Goal: Transaction & Acquisition: Book appointment/travel/reservation

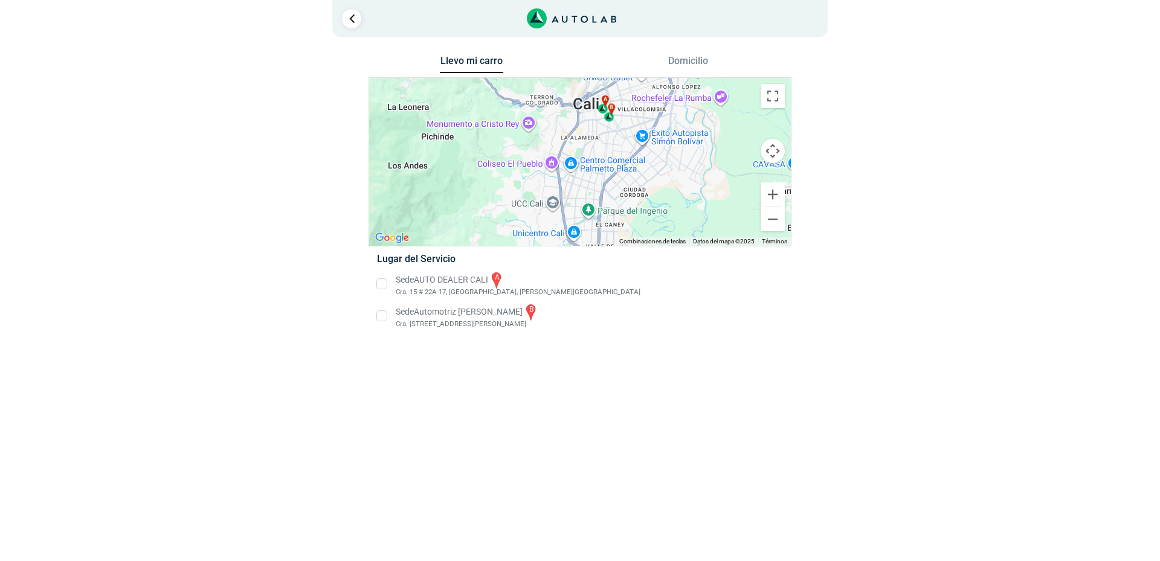
click at [379, 286] on li "Sede AUTO DEALER CALI a [STREET_ADDRESS][PERSON_NAME]" at bounding box center [579, 284] width 423 height 27
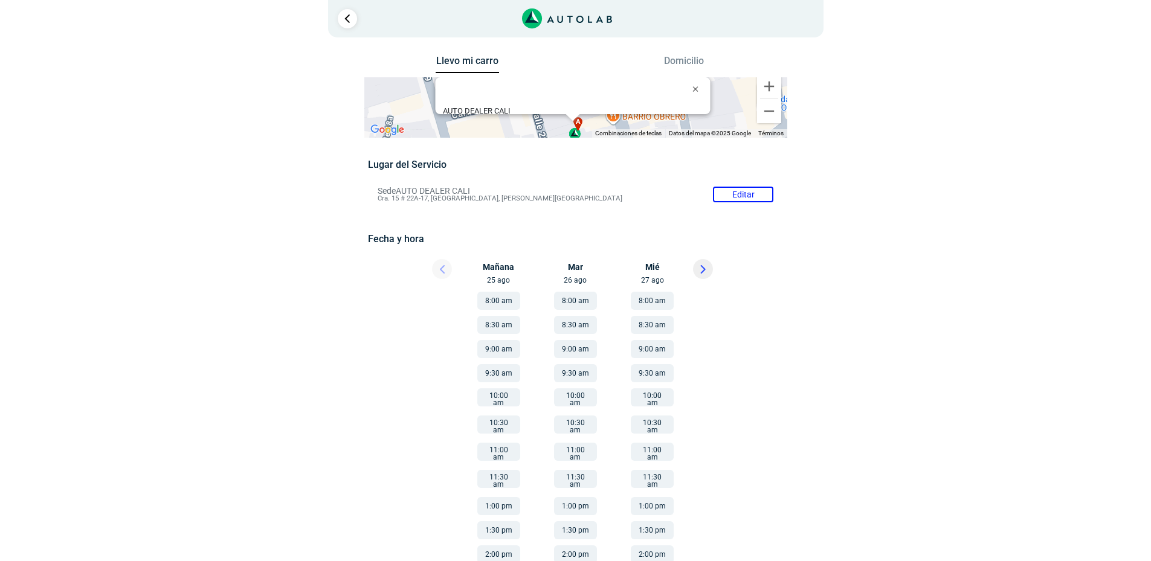
scroll to position [55, 0]
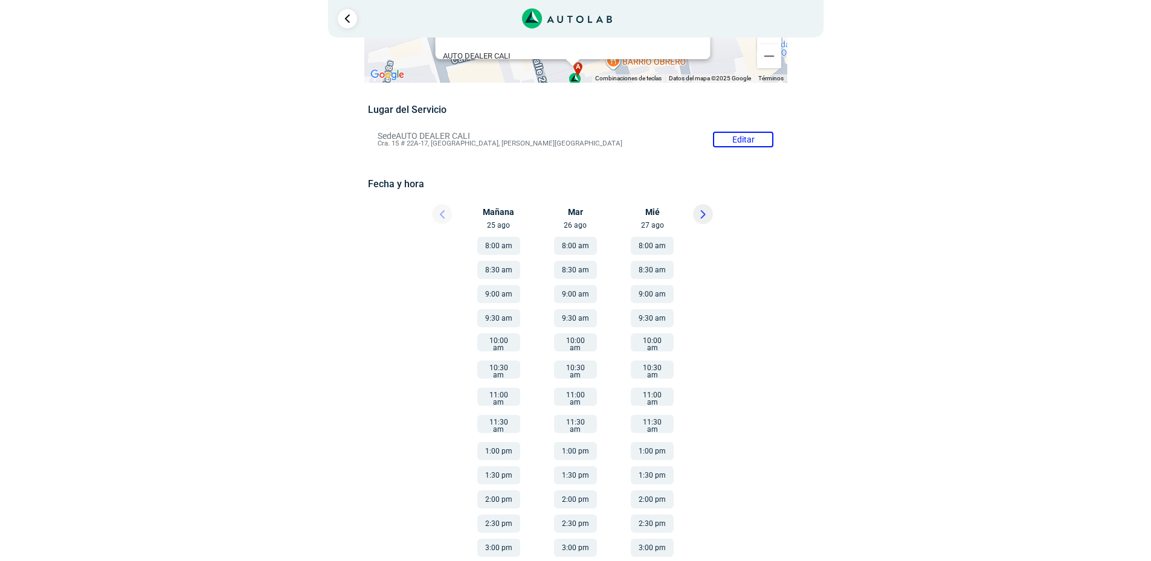
click at [504, 244] on button "8:00 am" at bounding box center [498, 246] width 43 height 18
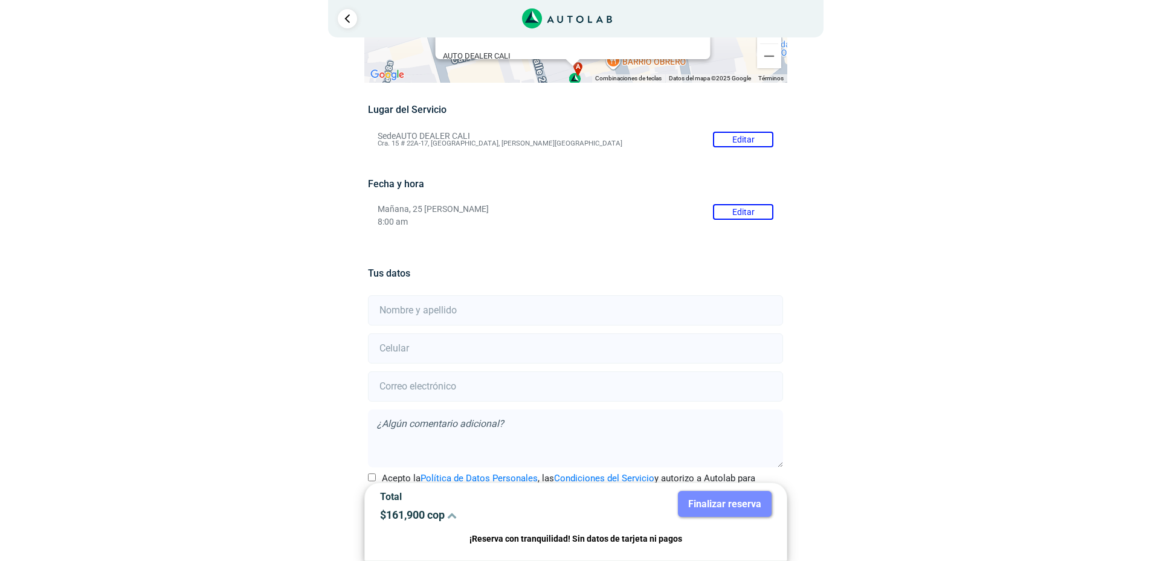
scroll to position [95, 0]
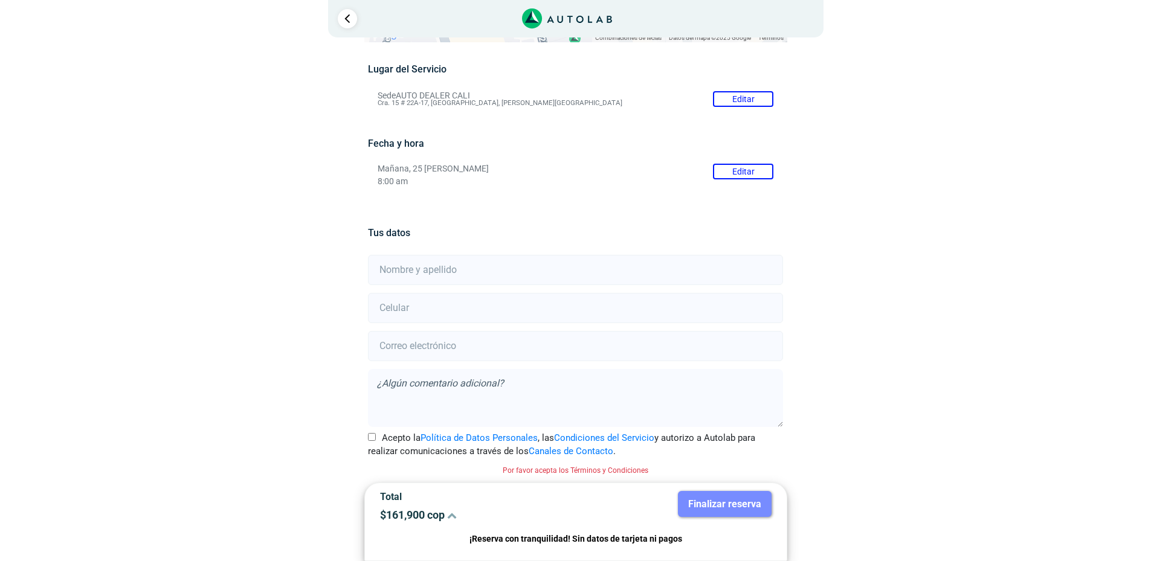
click at [394, 270] on input "text" at bounding box center [575, 270] width 415 height 30
type input "[PERSON_NAME]"
type input "3108916078"
type input "[EMAIL_ADDRESS][DOMAIN_NAME]"
click at [371, 439] on input "Acepto la Política de Datos Personales , las Condiciones del Servicio y autoriz…" at bounding box center [372, 437] width 8 height 8
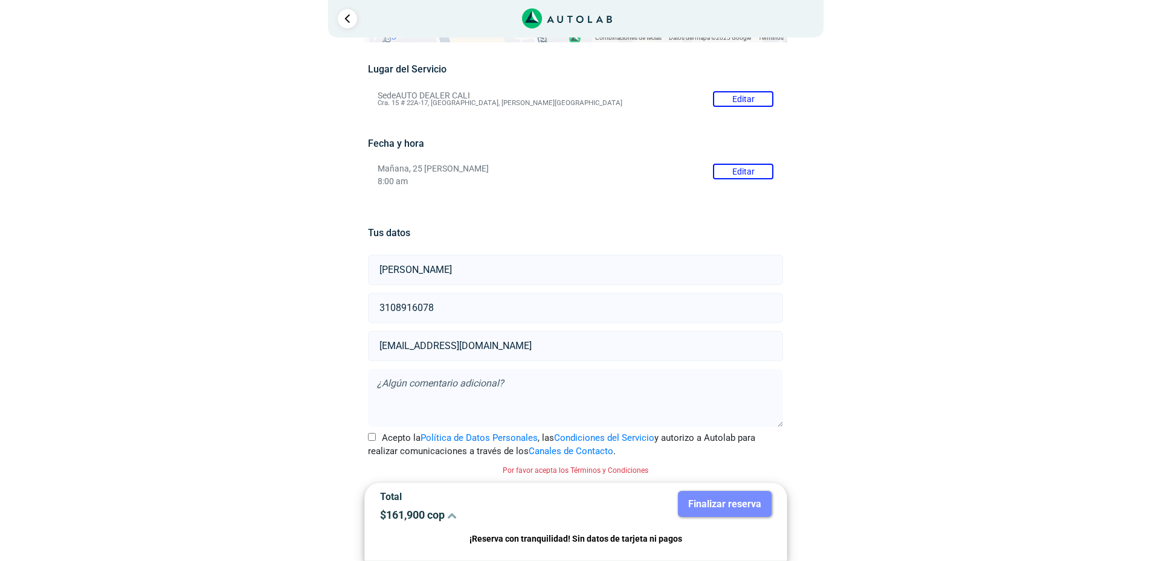
checkbox input "true"
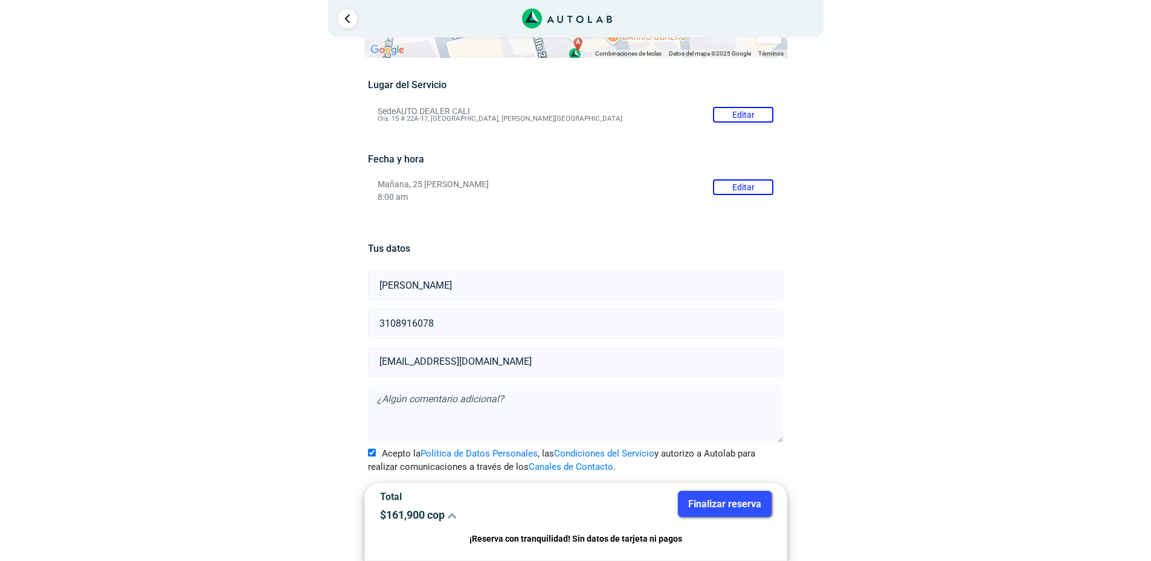
click at [452, 514] on icon at bounding box center [452, 515] width 10 height 10
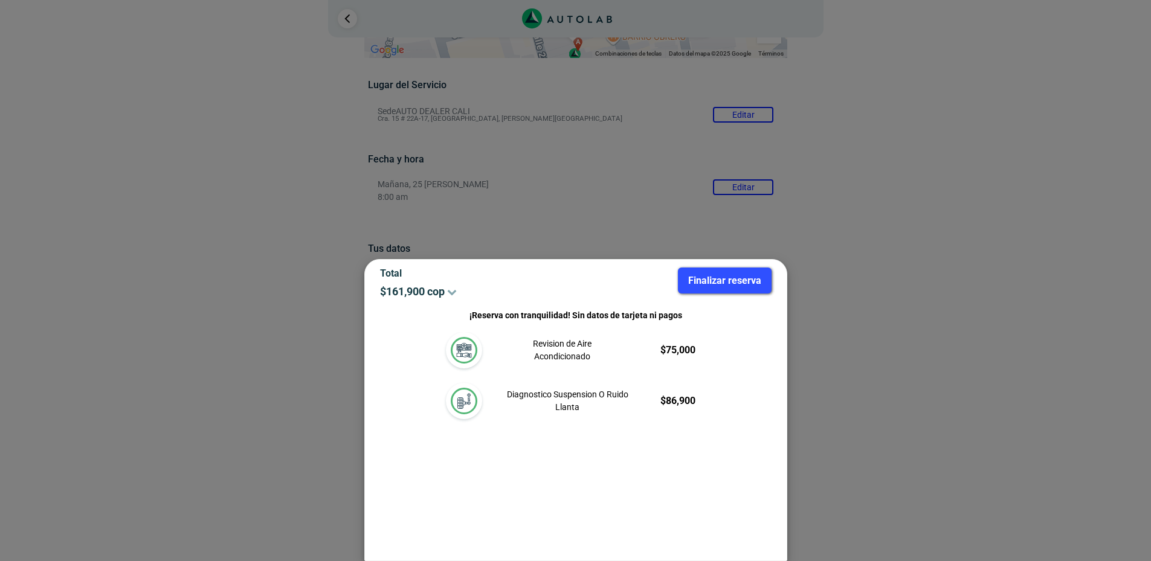
click at [907, 327] on div at bounding box center [575, 280] width 1151 height 561
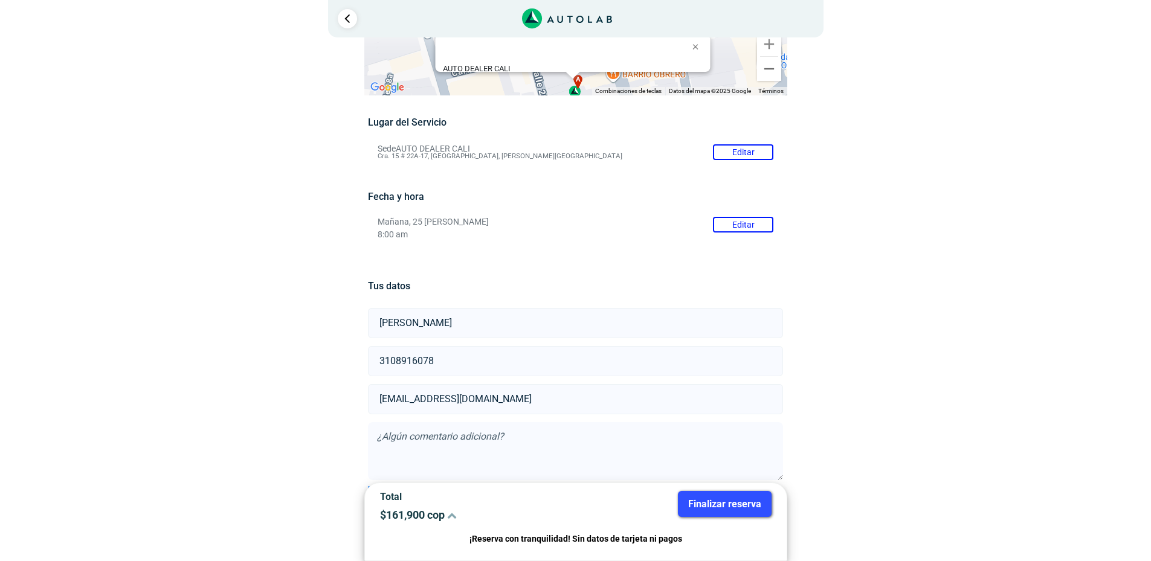
scroll to position [0, 0]
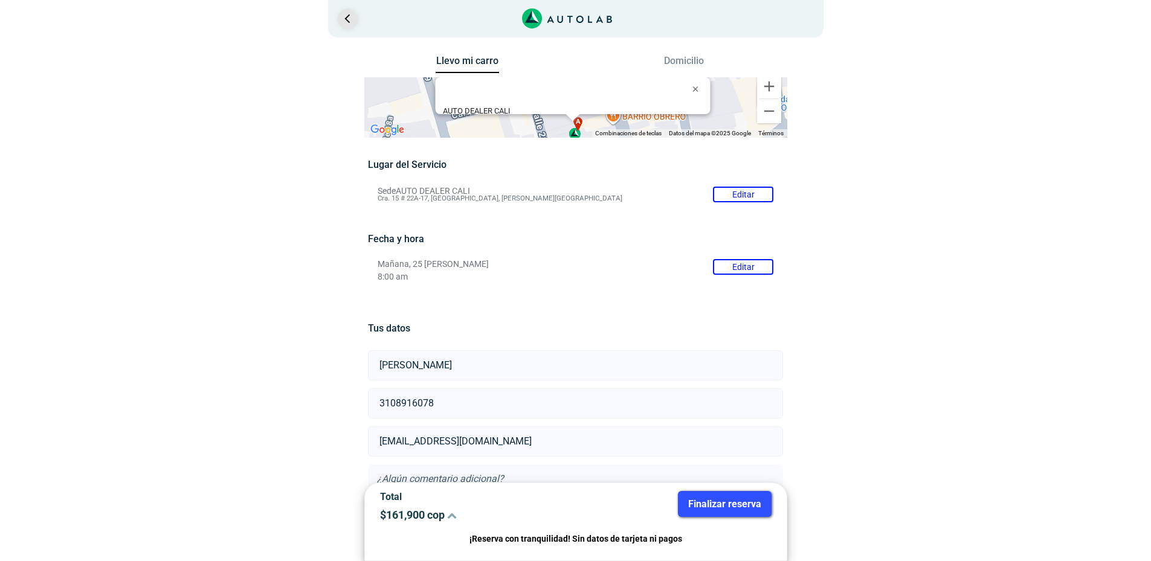
click at [344, 18] on link "Ir al paso anterior" at bounding box center [347, 18] width 19 height 19
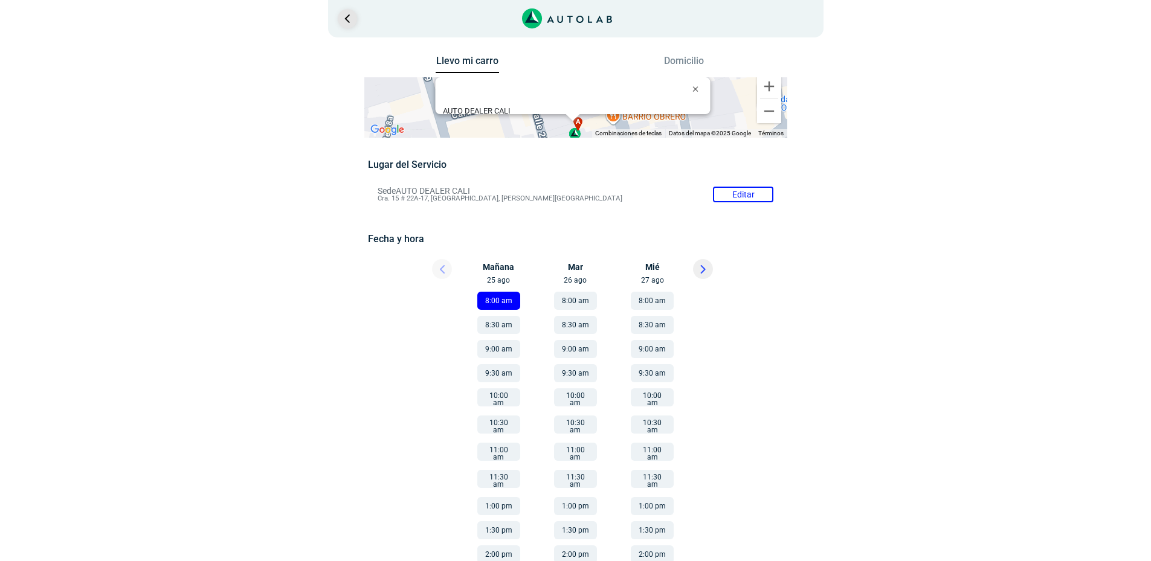
scroll to position [55, 0]
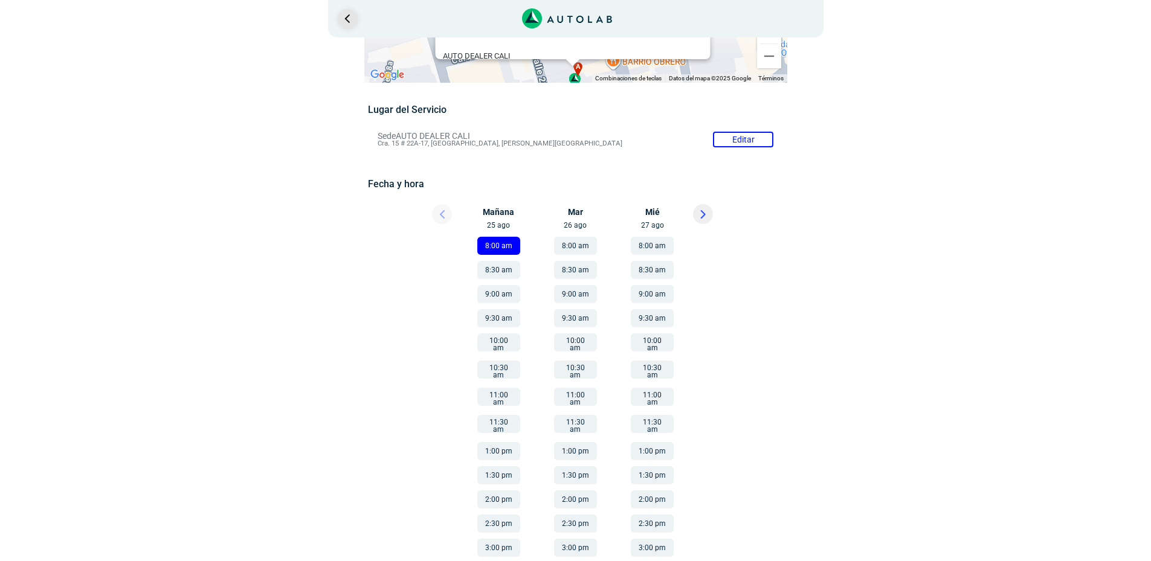
click at [347, 19] on link "Ir al paso anterior" at bounding box center [347, 18] width 19 height 19
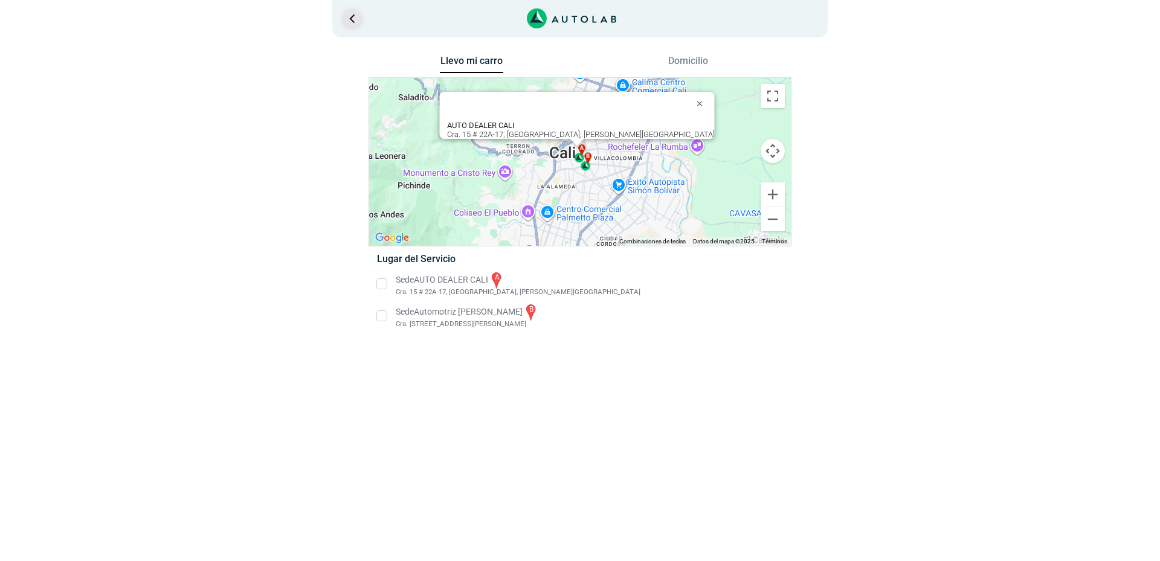
click at [351, 19] on link "Ir al paso anterior" at bounding box center [351, 18] width 19 height 19
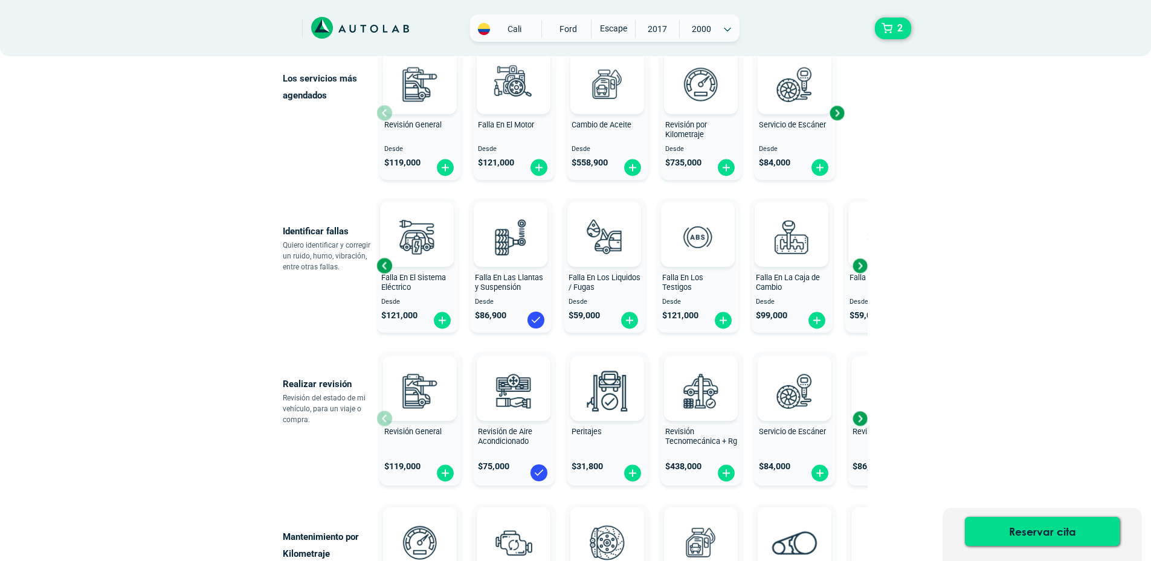
scroll to position [181, 0]
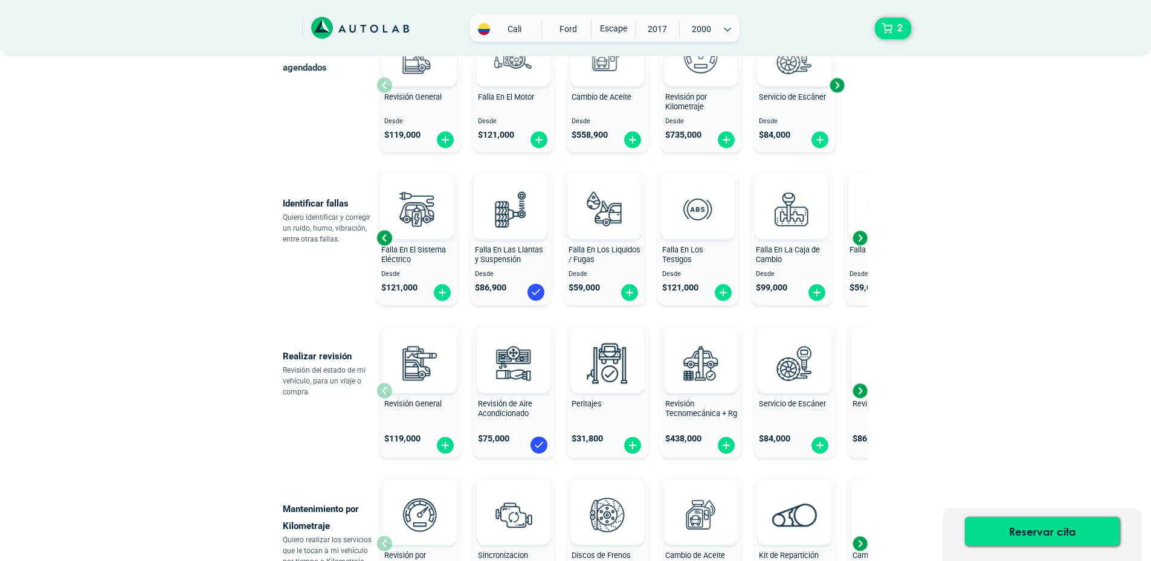
click at [857, 236] on div "Next slide" at bounding box center [860, 238] width 18 height 18
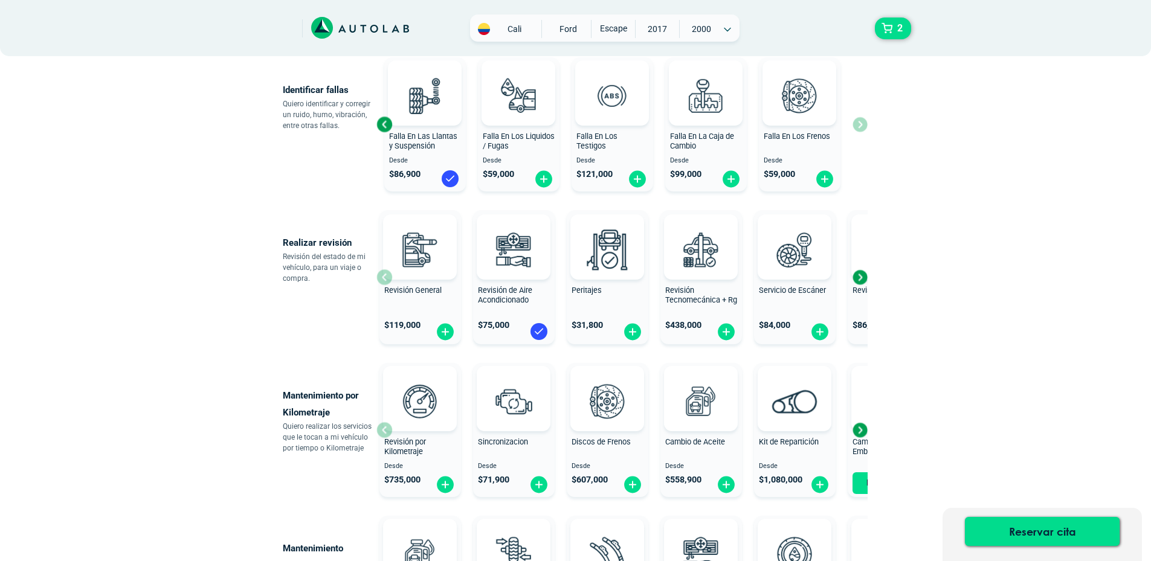
scroll to position [302, 0]
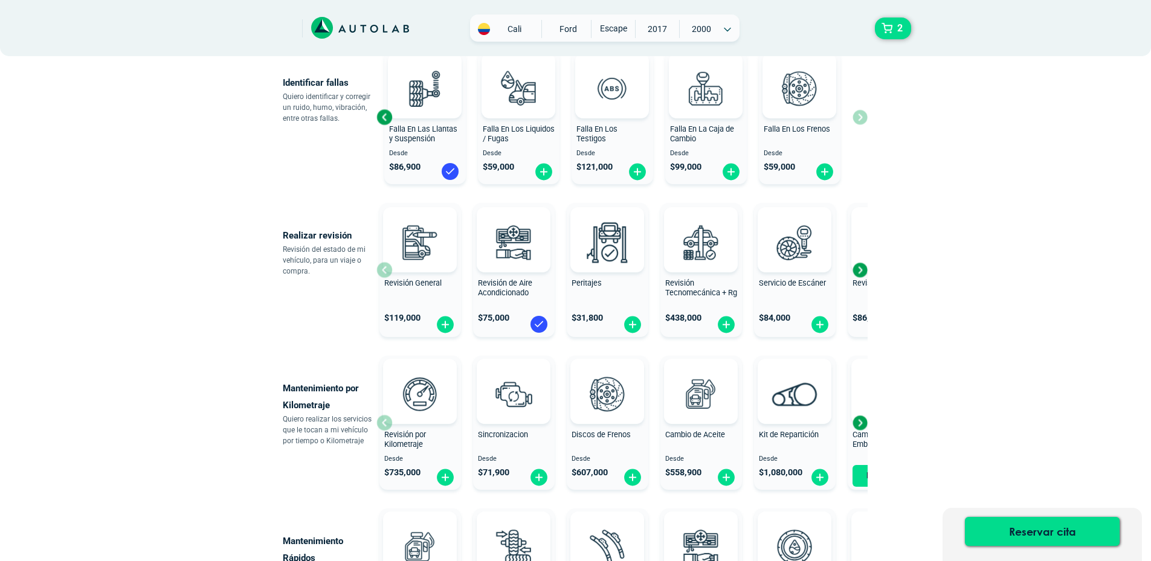
click at [860, 269] on div "Next slide" at bounding box center [860, 270] width 18 height 18
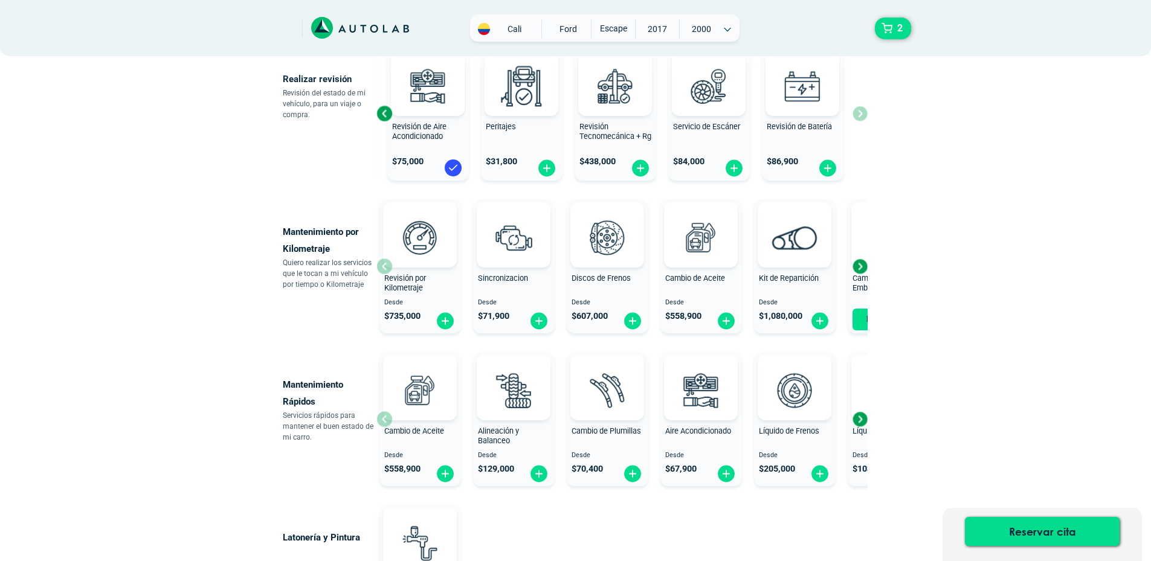
scroll to position [483, 0]
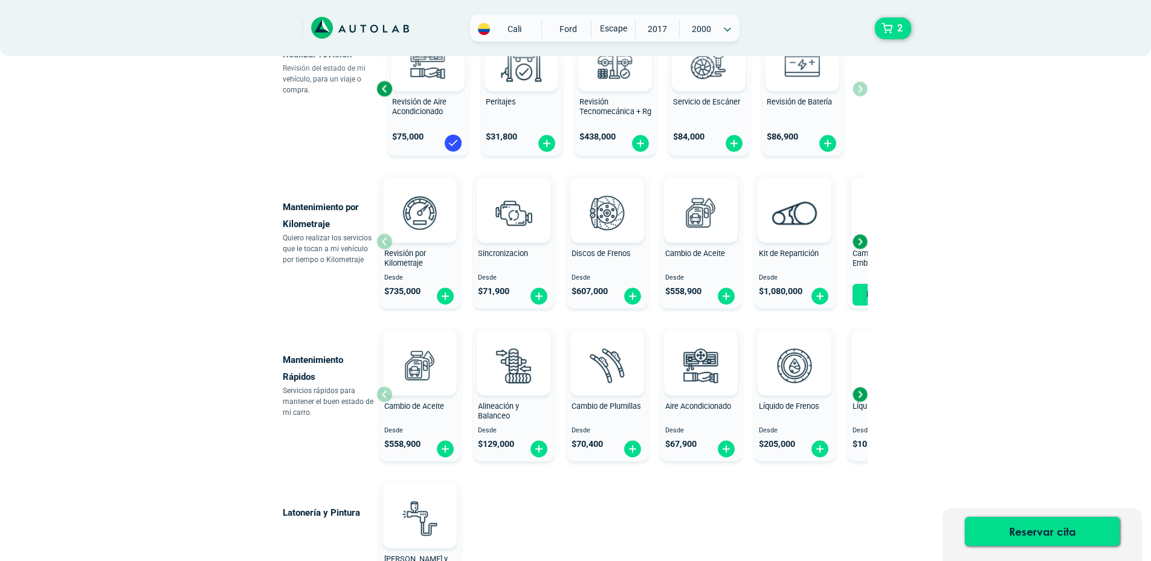
click at [862, 245] on div "Next slide" at bounding box center [860, 242] width 18 height 18
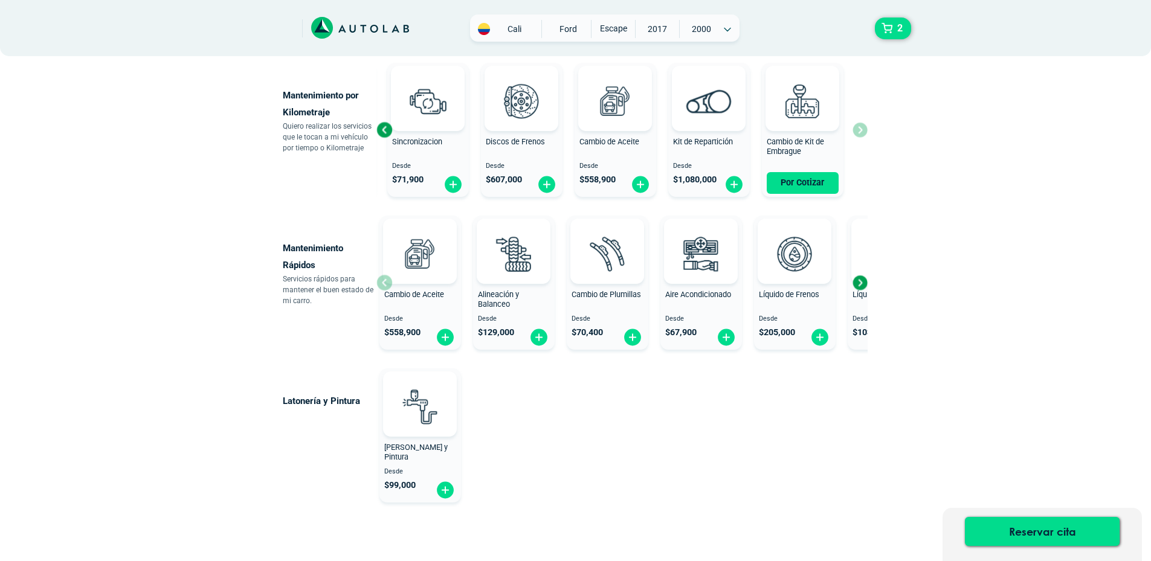
scroll to position [604, 0]
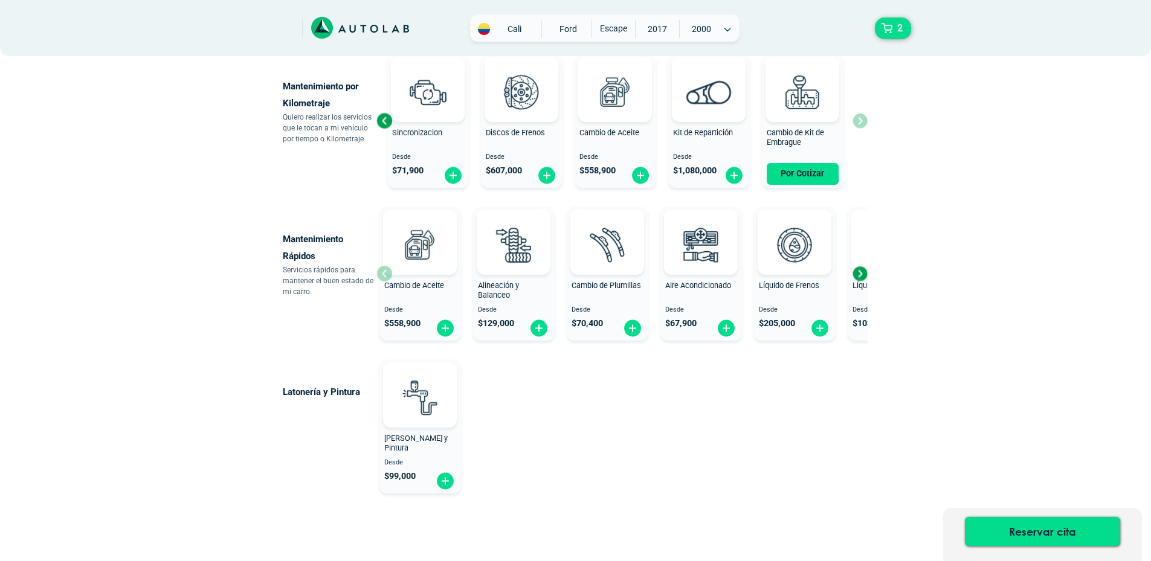
click at [860, 273] on div "Next slide" at bounding box center [860, 274] width 18 height 18
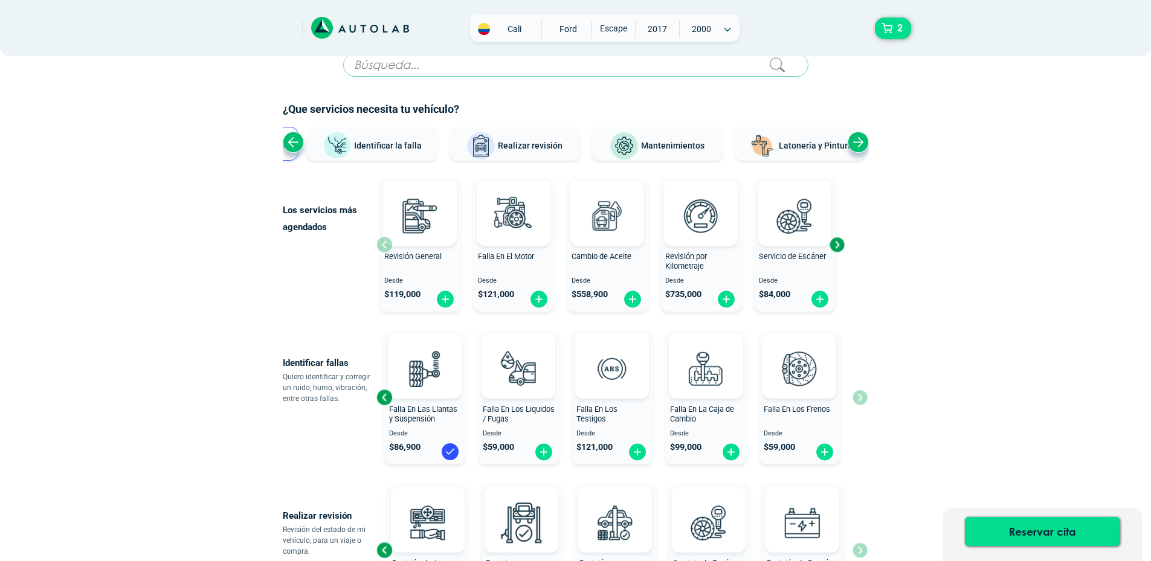
scroll to position [0, 0]
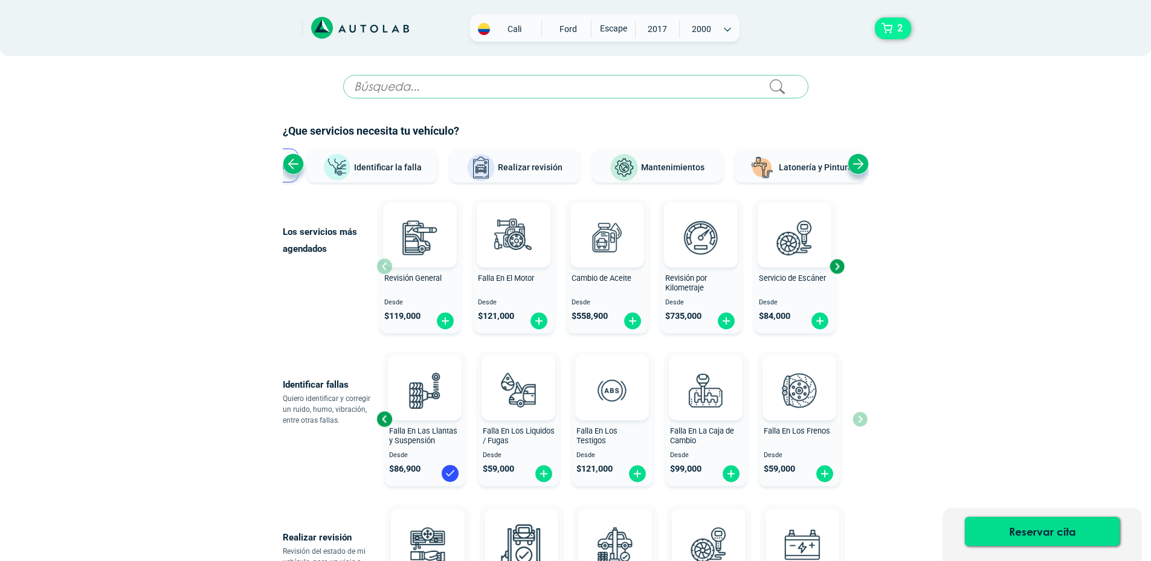
click at [898, 27] on span "2" at bounding box center [899, 28] width 11 height 21
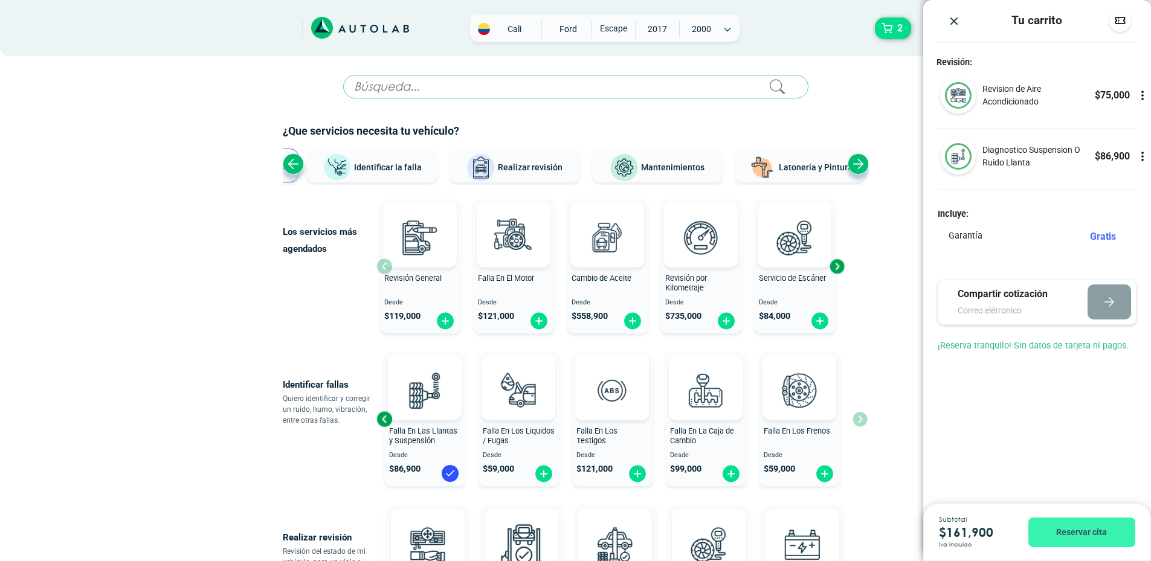
click at [1088, 530] on button "Reservar cita" at bounding box center [1081, 533] width 107 height 30
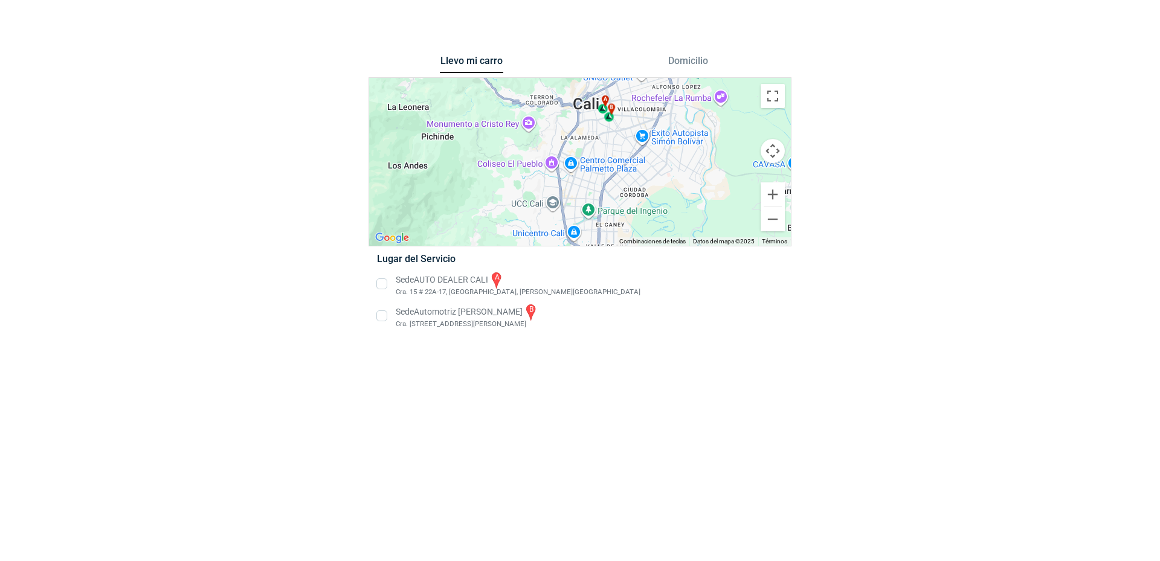
click at [382, 284] on li "Sede AUTO DEALER CALI a [STREET_ADDRESS][PERSON_NAME]" at bounding box center [579, 284] width 423 height 27
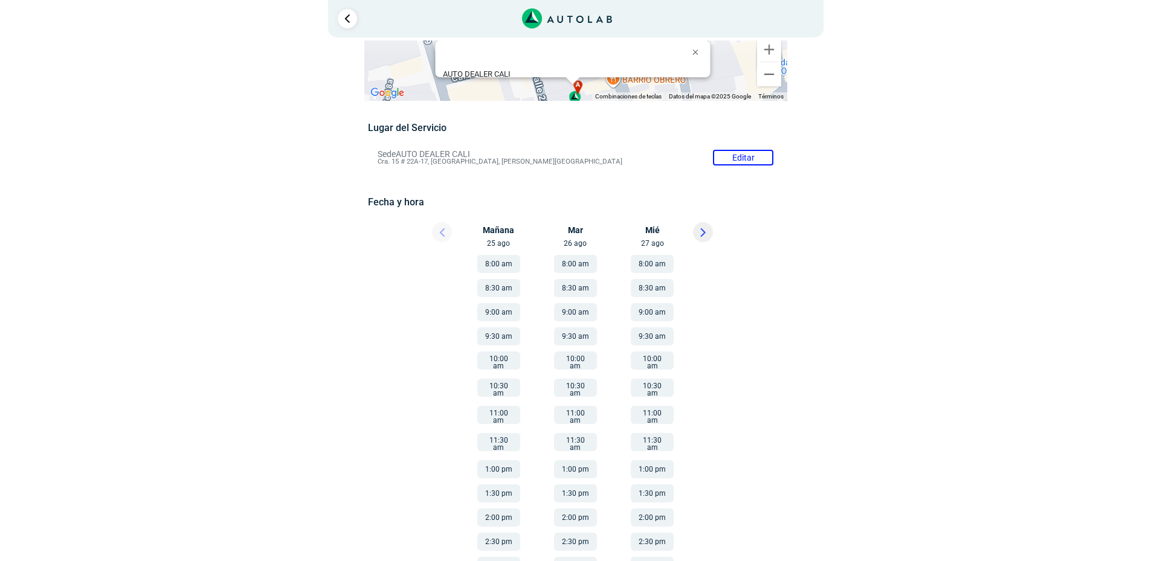
scroll to position [55, 0]
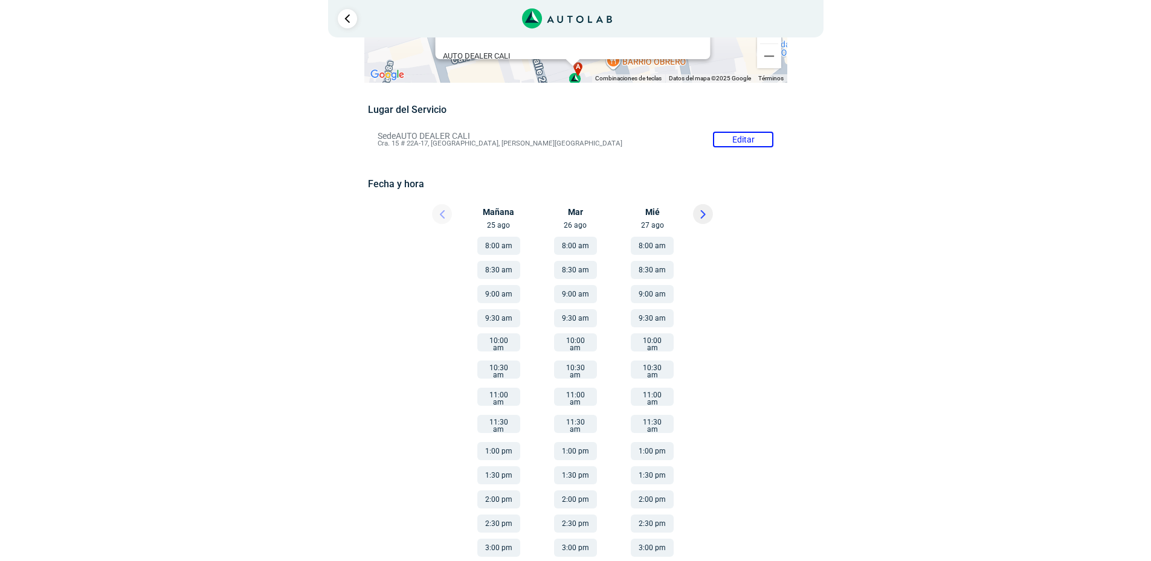
click at [498, 491] on button "2:00 pm" at bounding box center [498, 500] width 43 height 18
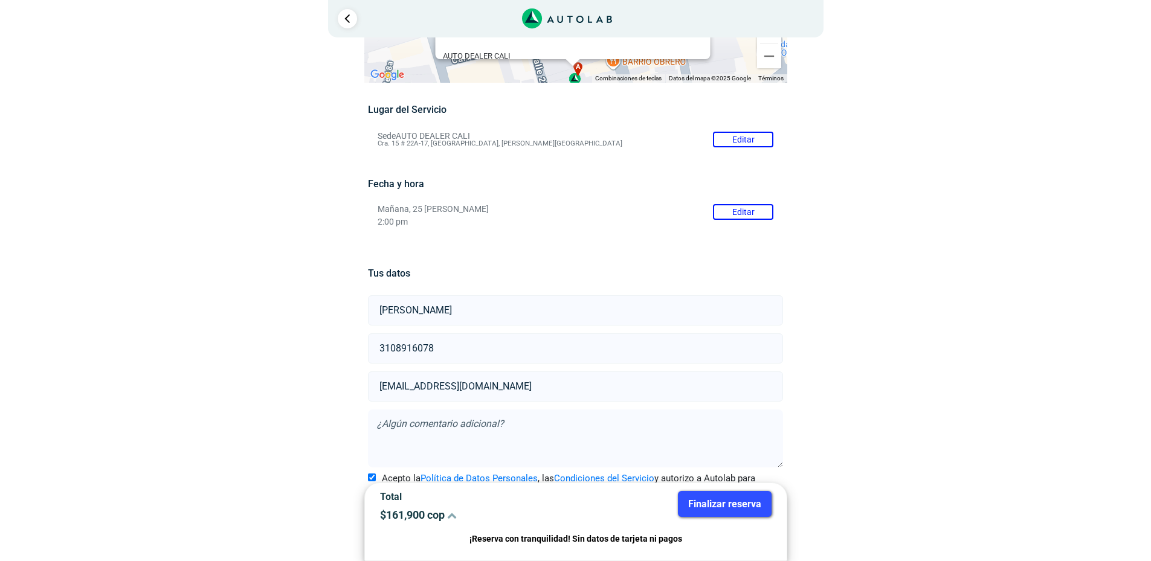
scroll to position [80, 0]
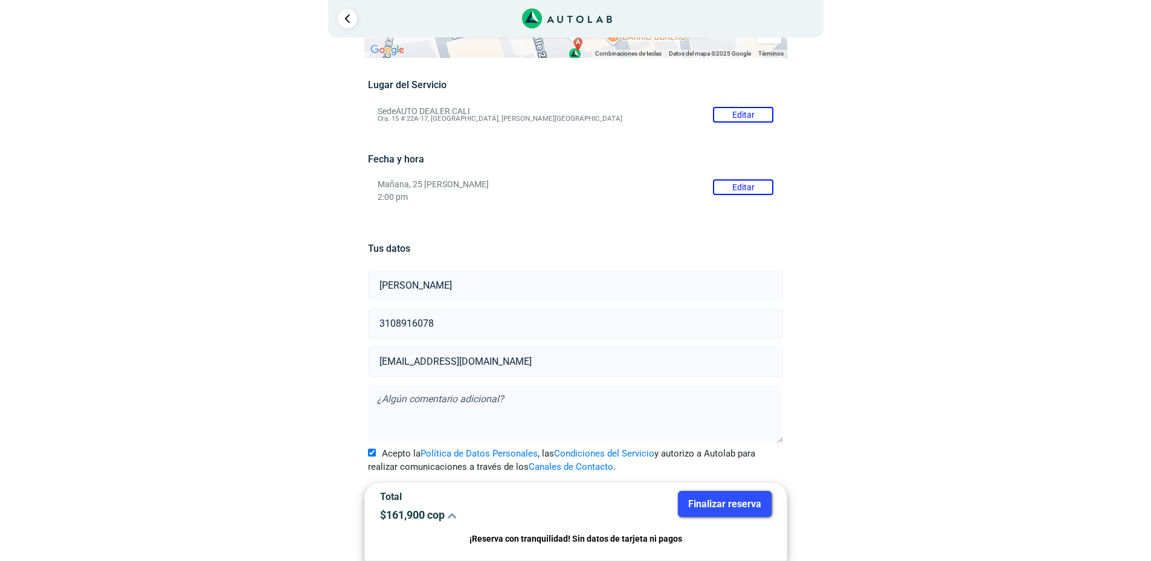
click at [732, 505] on button "Finalizar reserva" at bounding box center [725, 504] width 94 height 26
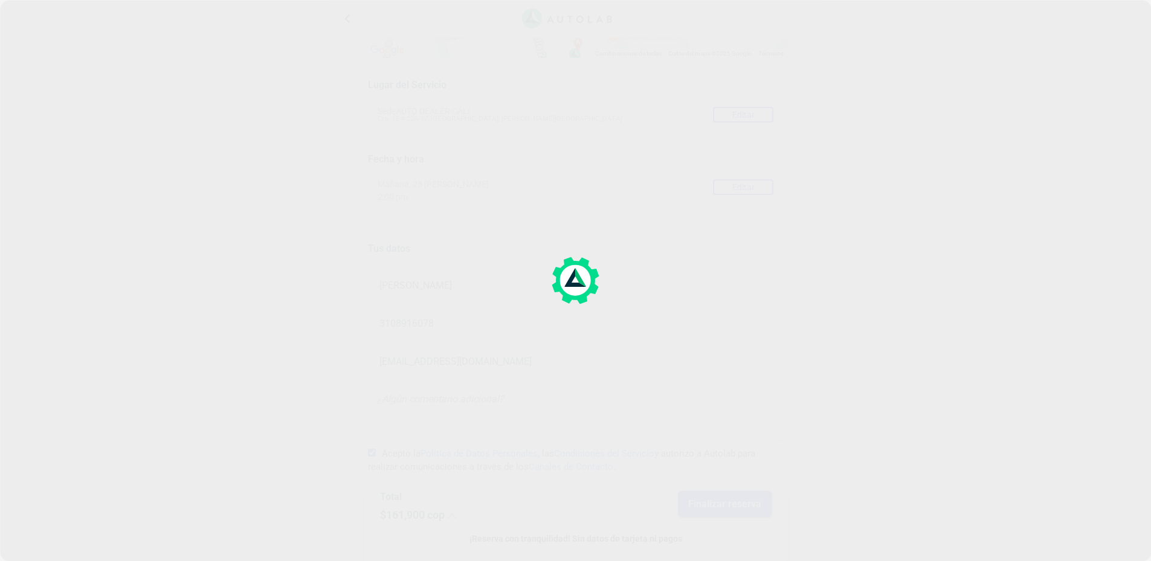
scroll to position [0, 0]
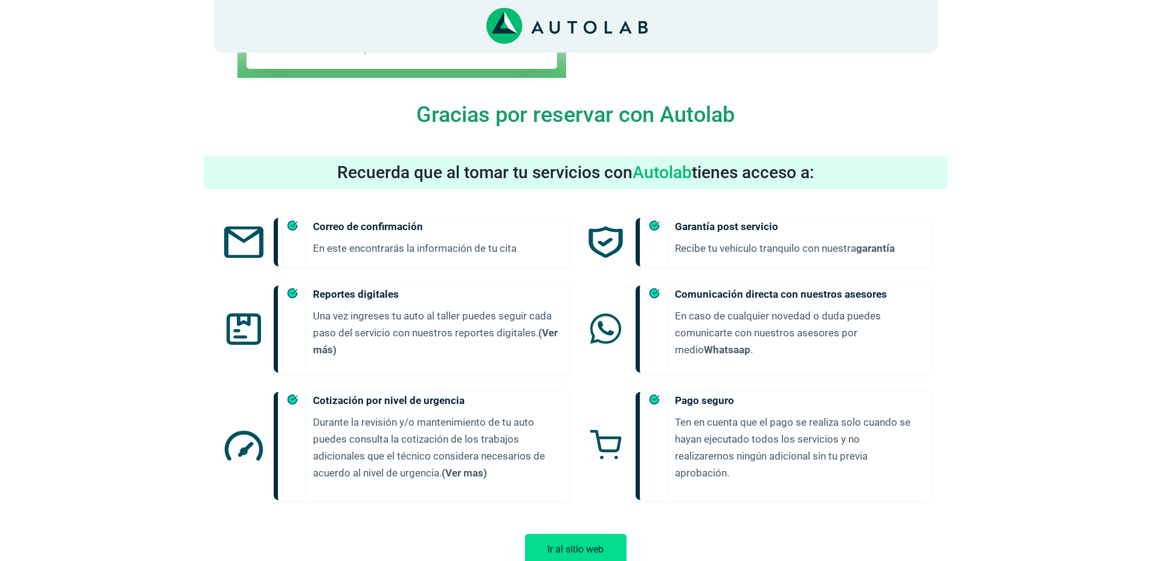
scroll to position [595, 0]
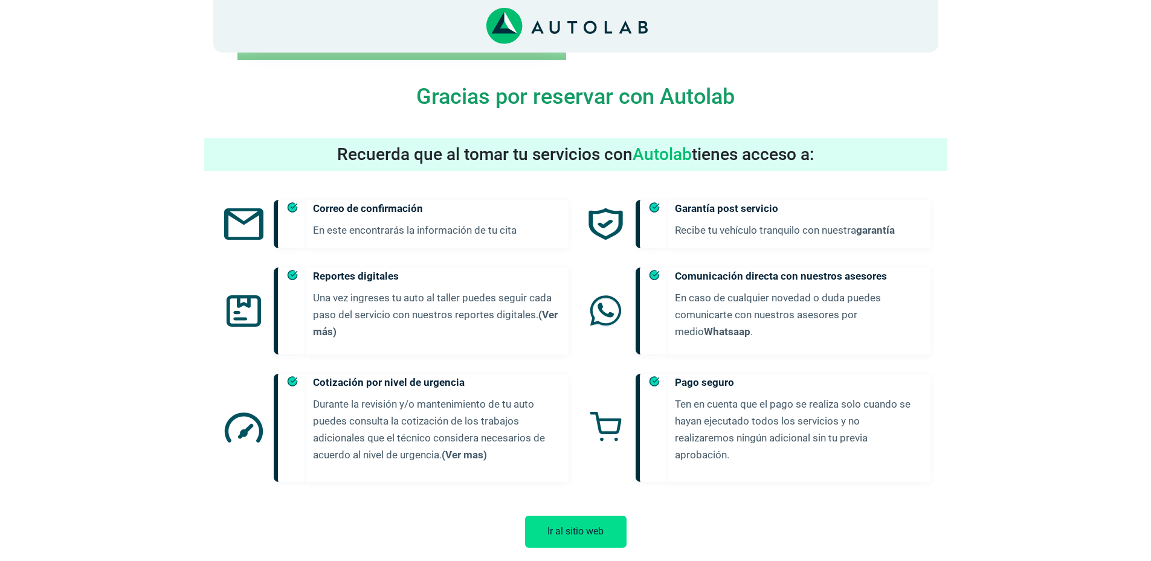
click at [589, 516] on button "Ir al sitio web" at bounding box center [575, 532] width 101 height 32
